Goal: Navigation & Orientation: Find specific page/section

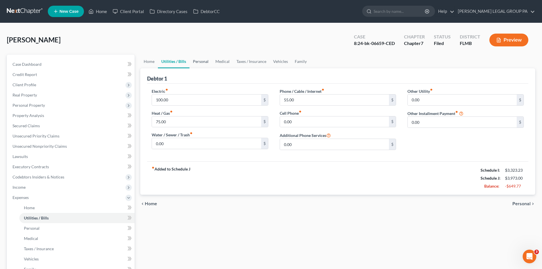
click at [202, 60] on link "Personal" at bounding box center [201, 62] width 22 height 14
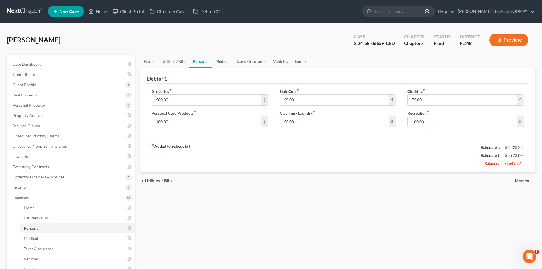
click at [221, 58] on link "Medical" at bounding box center [222, 62] width 21 height 14
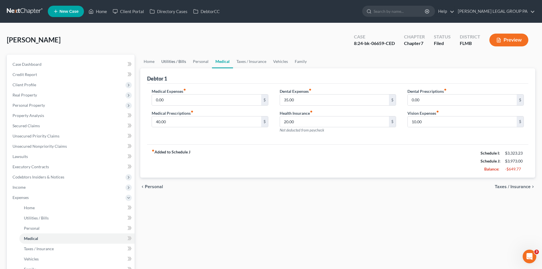
click at [168, 60] on link "Utilities / Bills" at bounding box center [174, 62] width 32 height 14
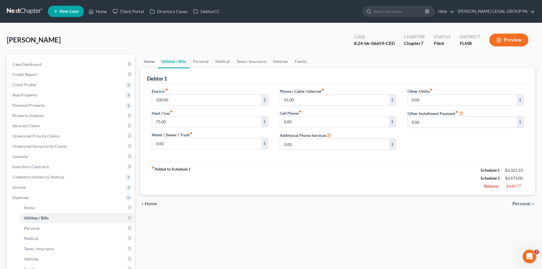
click at [142, 60] on link "Home" at bounding box center [149, 62] width 18 height 14
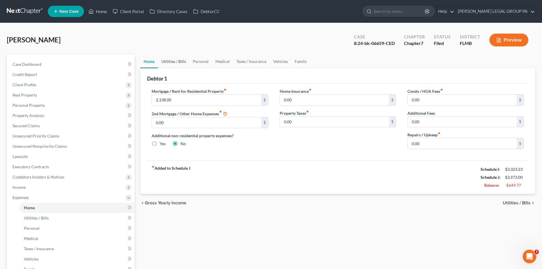
click at [175, 62] on link "Utilities / Bills" at bounding box center [174, 62] width 32 height 14
